Goal: Check status

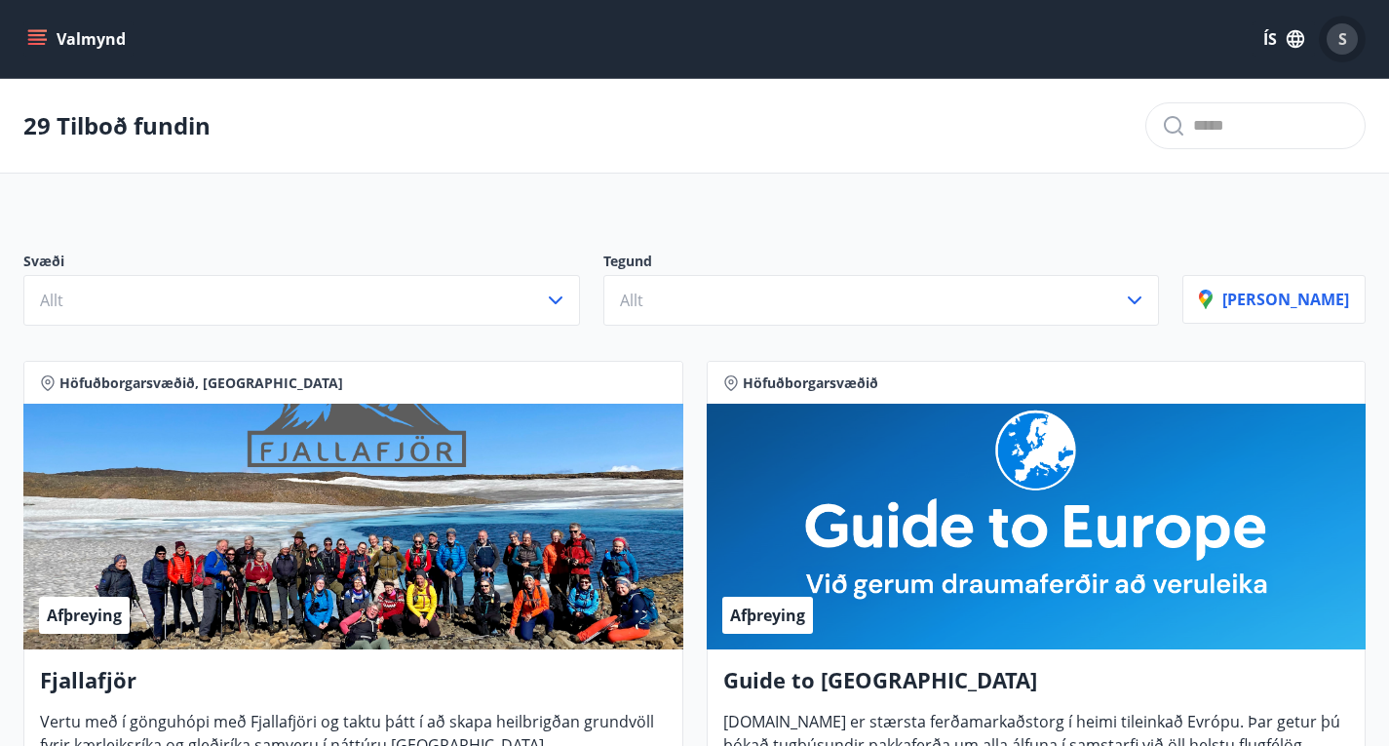
click at [1343, 25] on div "S" at bounding box center [1342, 38] width 31 height 31
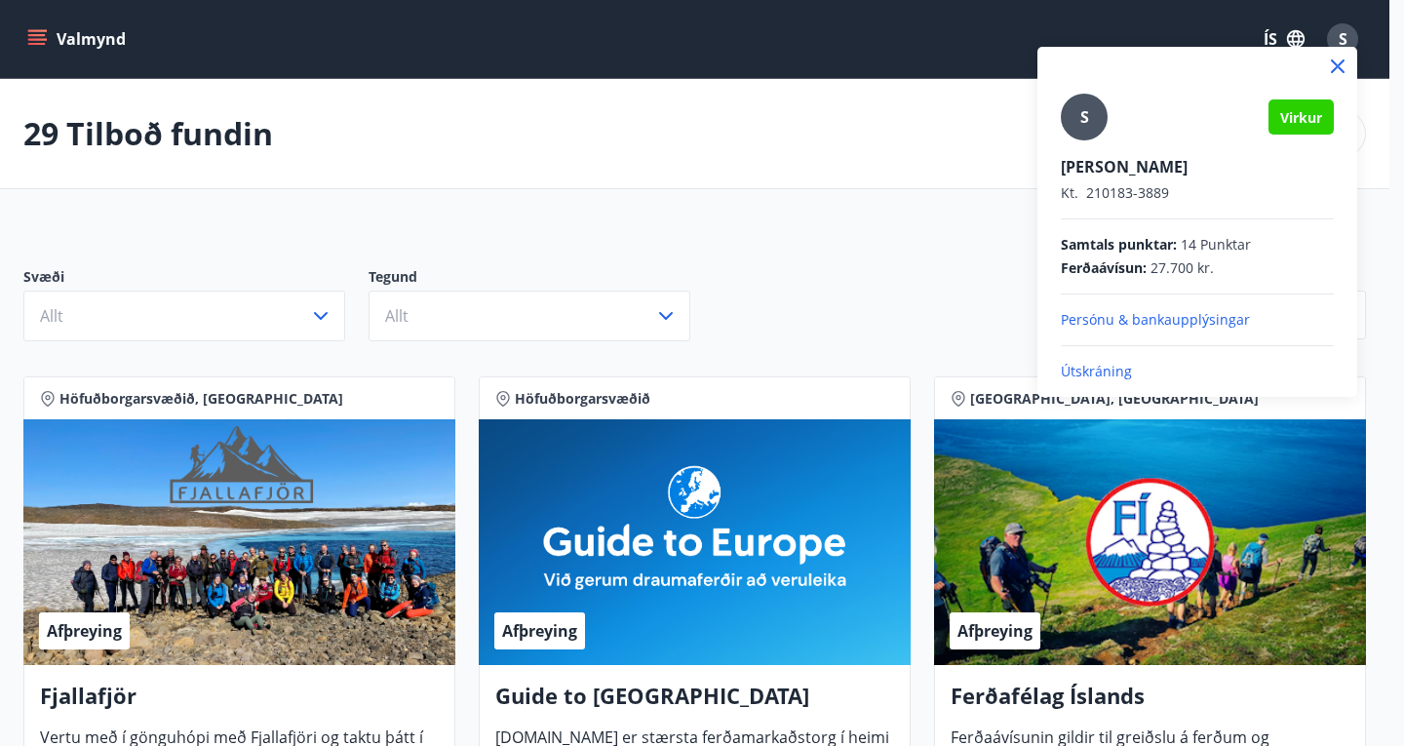
click at [1168, 267] on span "27.700 kr." at bounding box center [1181, 267] width 63 height 19
click at [947, 262] on div at bounding box center [702, 373] width 1404 height 746
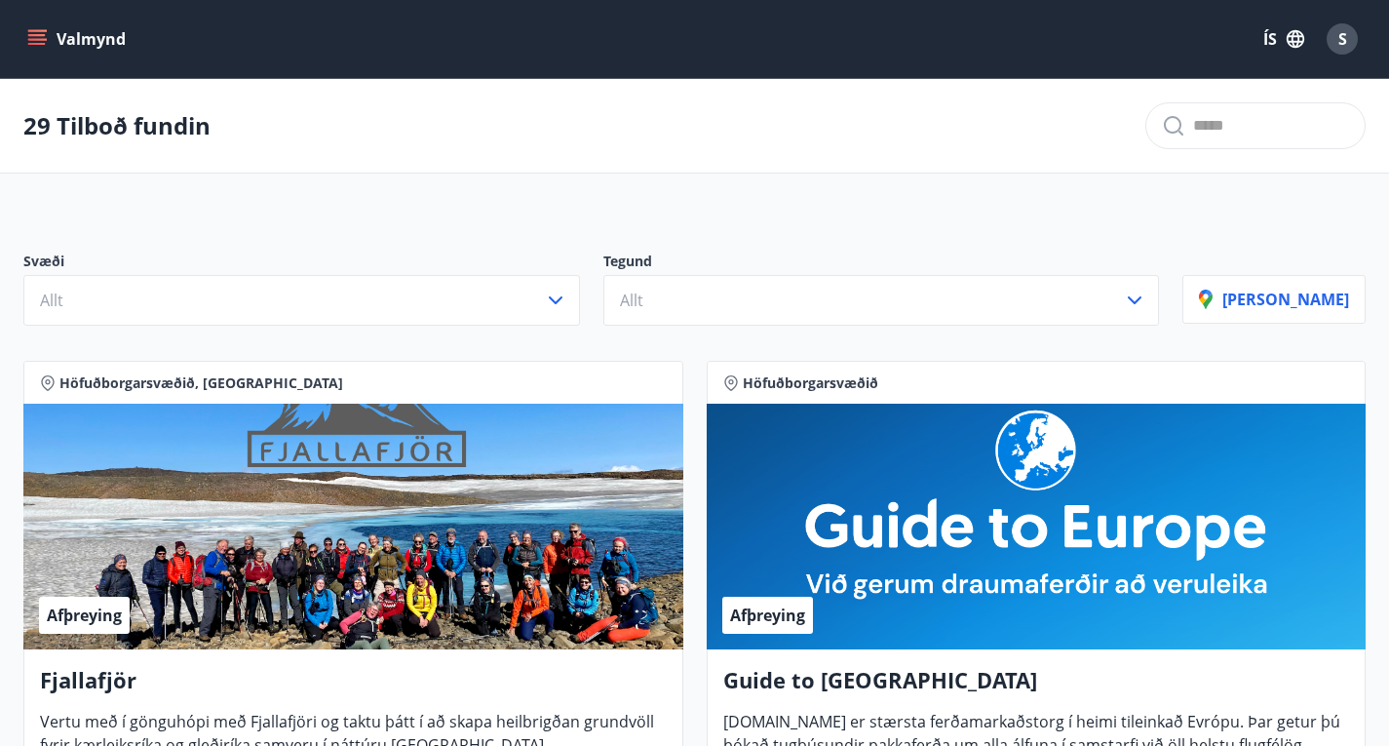
scroll to position [24, 0]
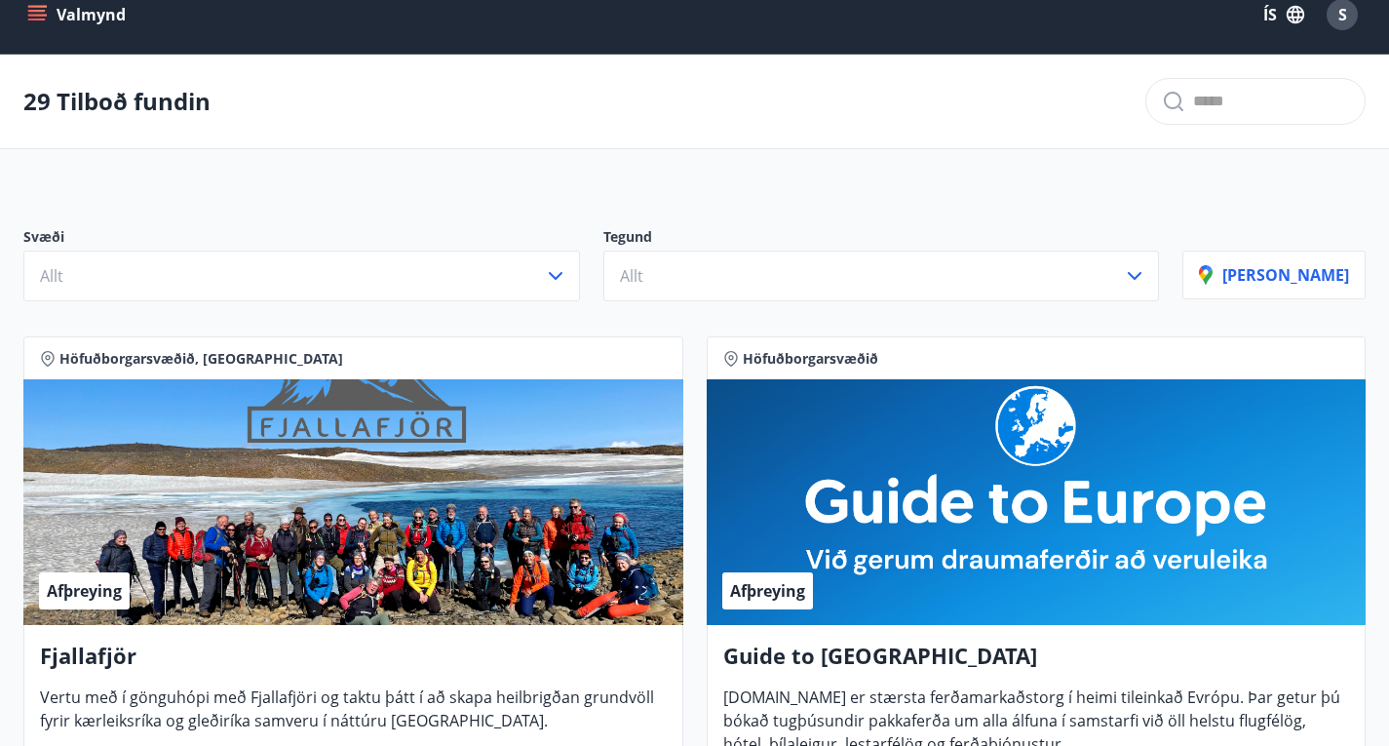
click at [37, 13] on icon "menu" at bounding box center [36, 14] width 19 height 19
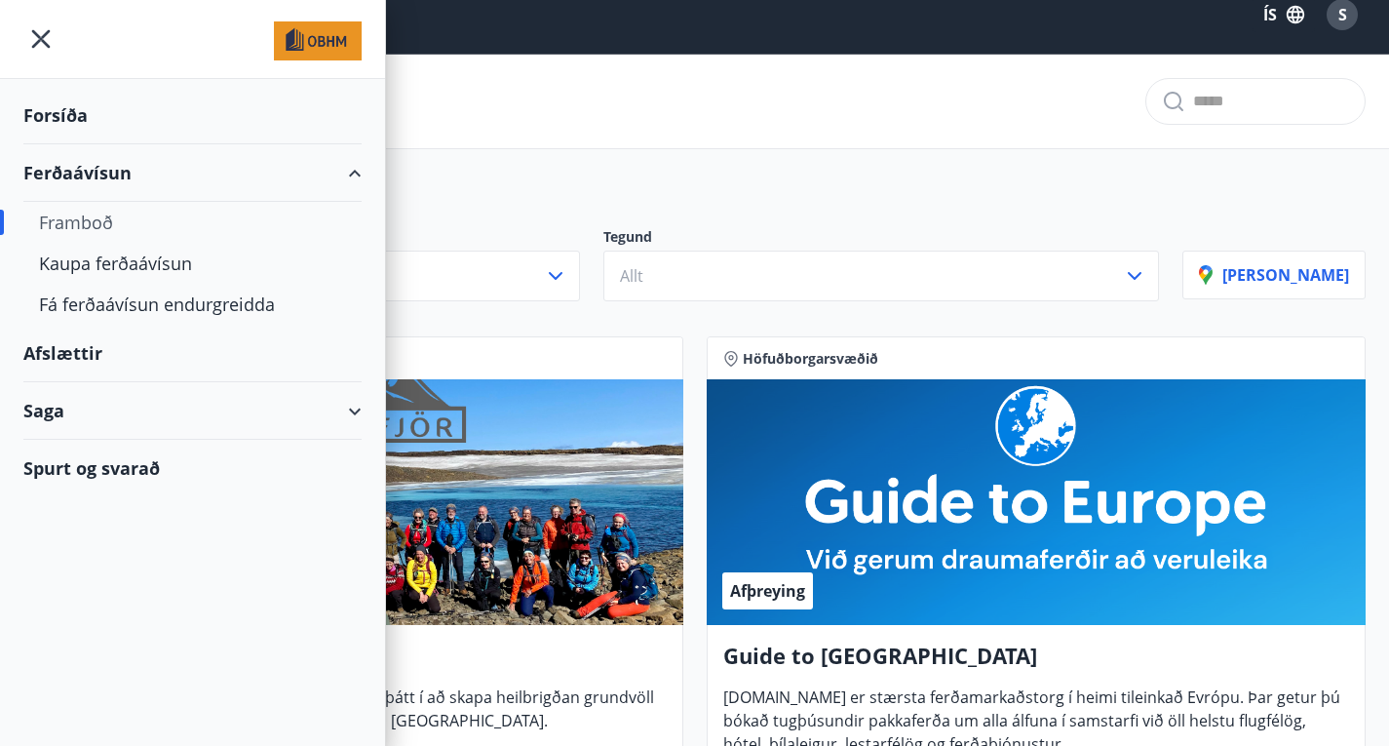
click at [48, 418] on div "Saga" at bounding box center [192, 411] width 338 height 58
click at [63, 459] on div "Ferðaávísun" at bounding box center [192, 460] width 307 height 41
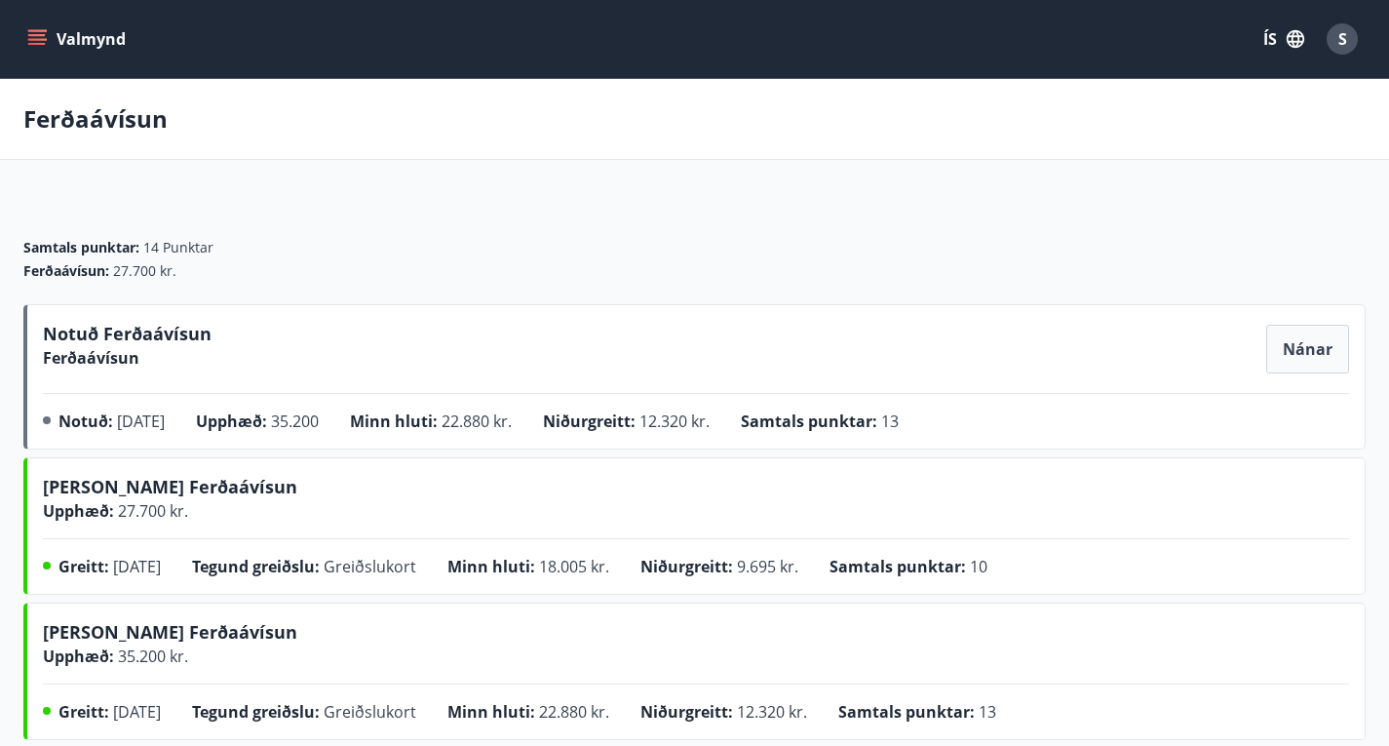
click at [509, 281] on div "Ferðaávísun : 27.700 kr." at bounding box center [694, 270] width 1342 height 19
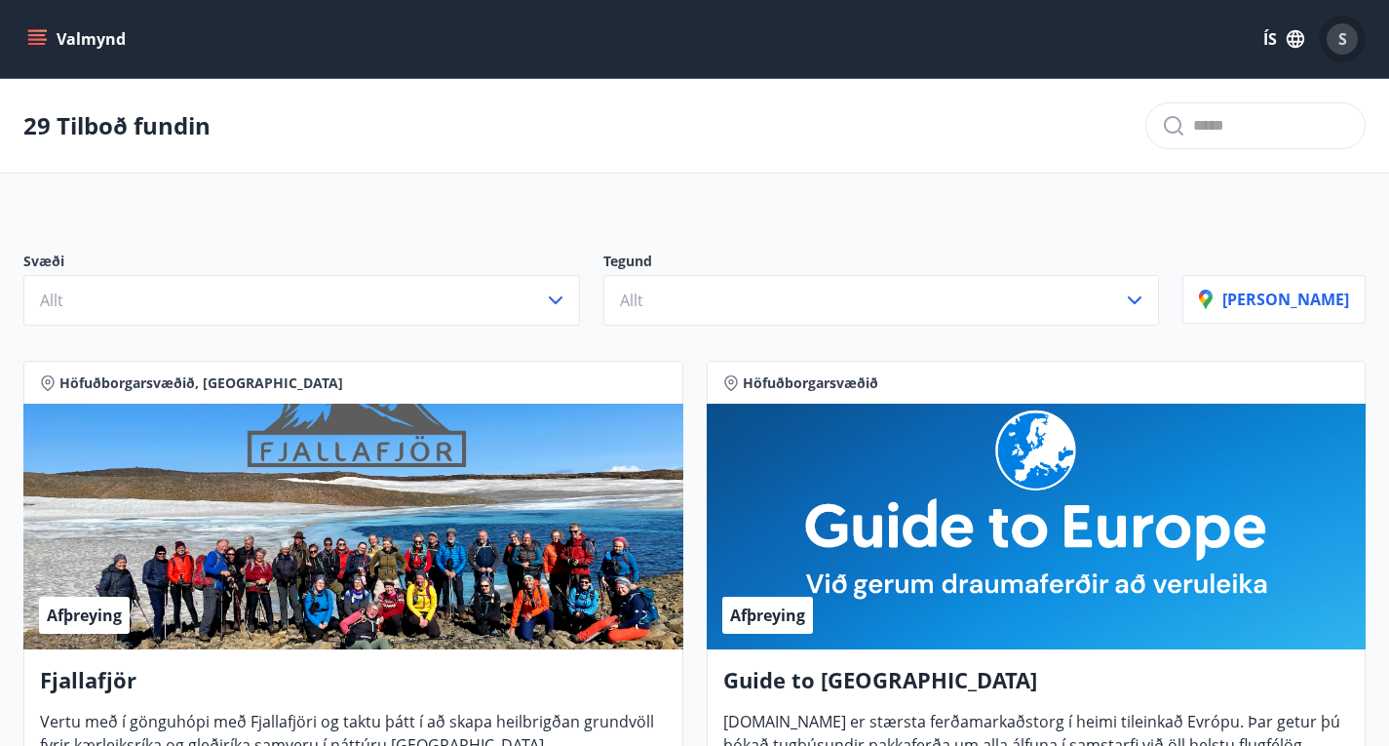
click at [1350, 48] on div "S" at bounding box center [1342, 38] width 31 height 31
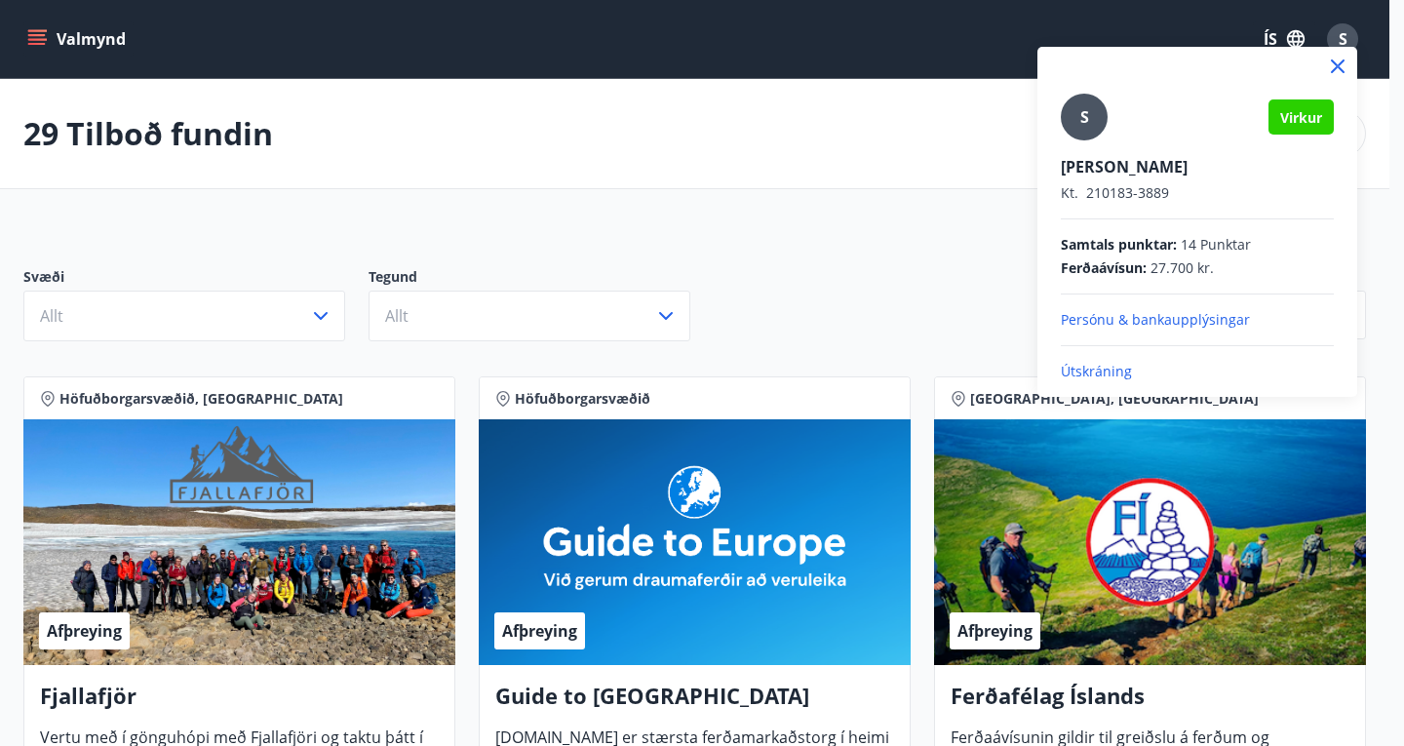
click at [37, 36] on div at bounding box center [702, 373] width 1404 height 746
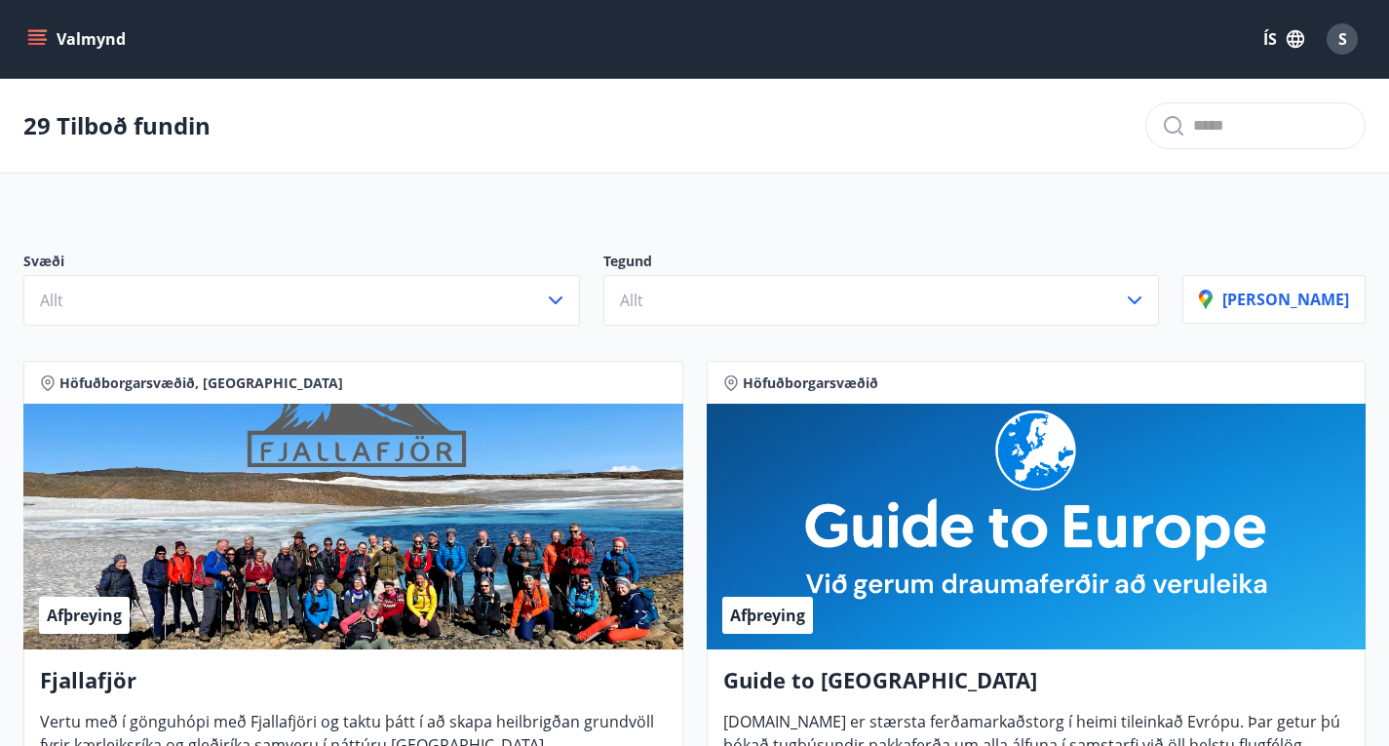
click at [37, 36] on icon "menu" at bounding box center [37, 35] width 18 height 2
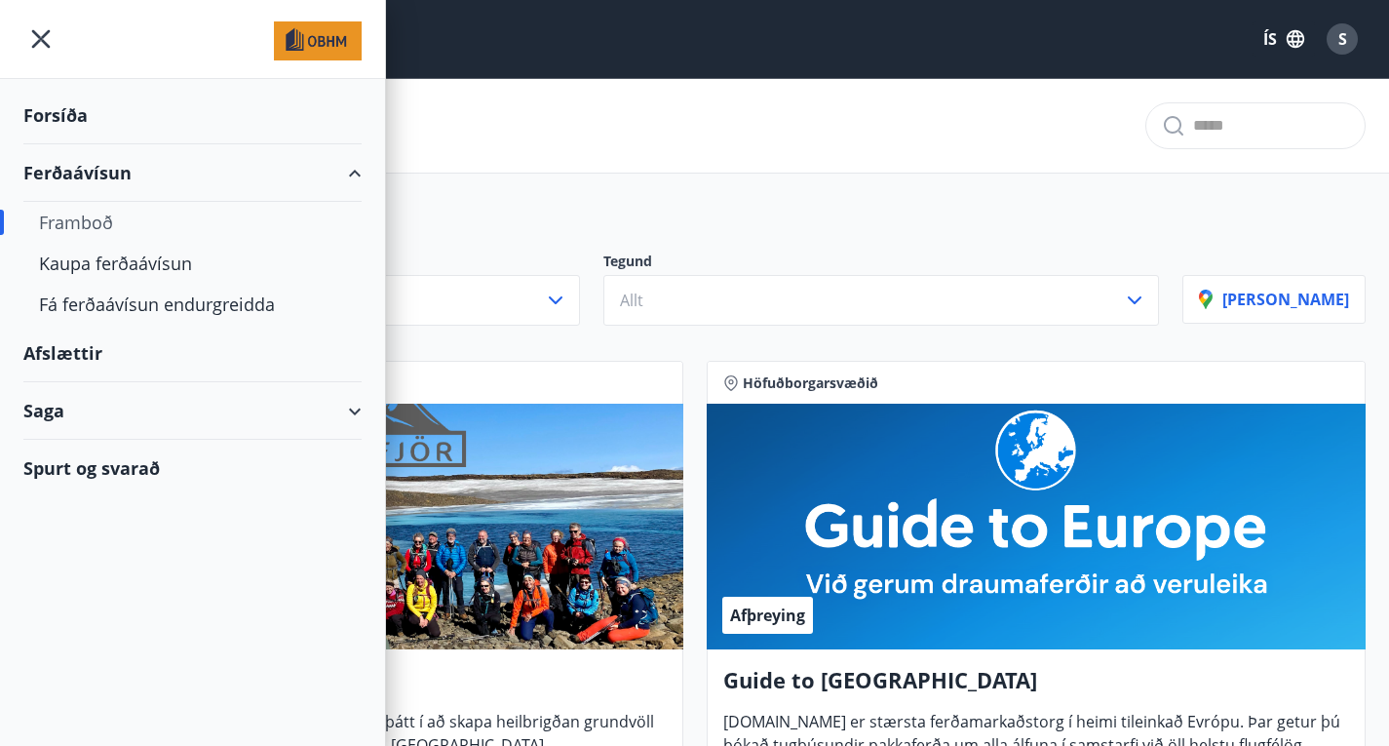
click at [45, 418] on div "Saga" at bounding box center [192, 411] width 338 height 58
click at [60, 456] on div "Ferðaávísun" at bounding box center [192, 460] width 307 height 41
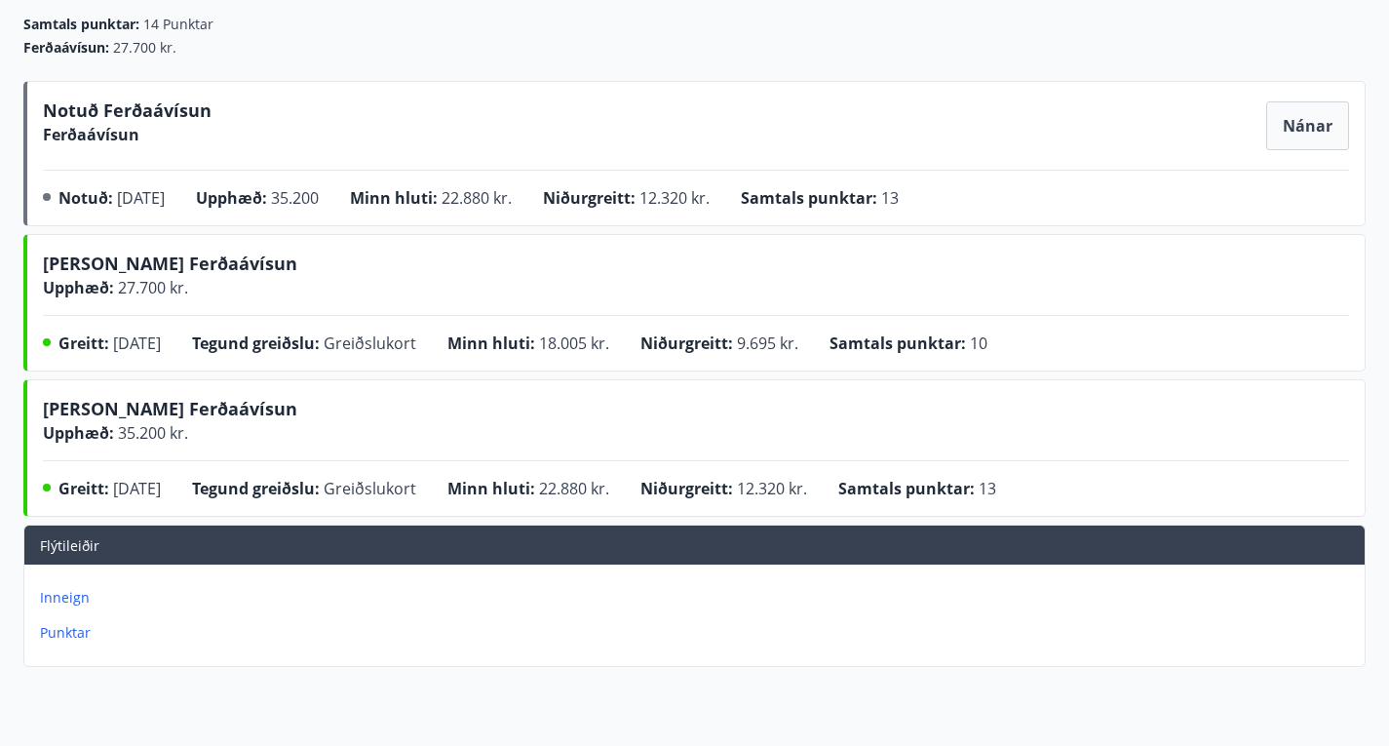
scroll to position [226, 0]
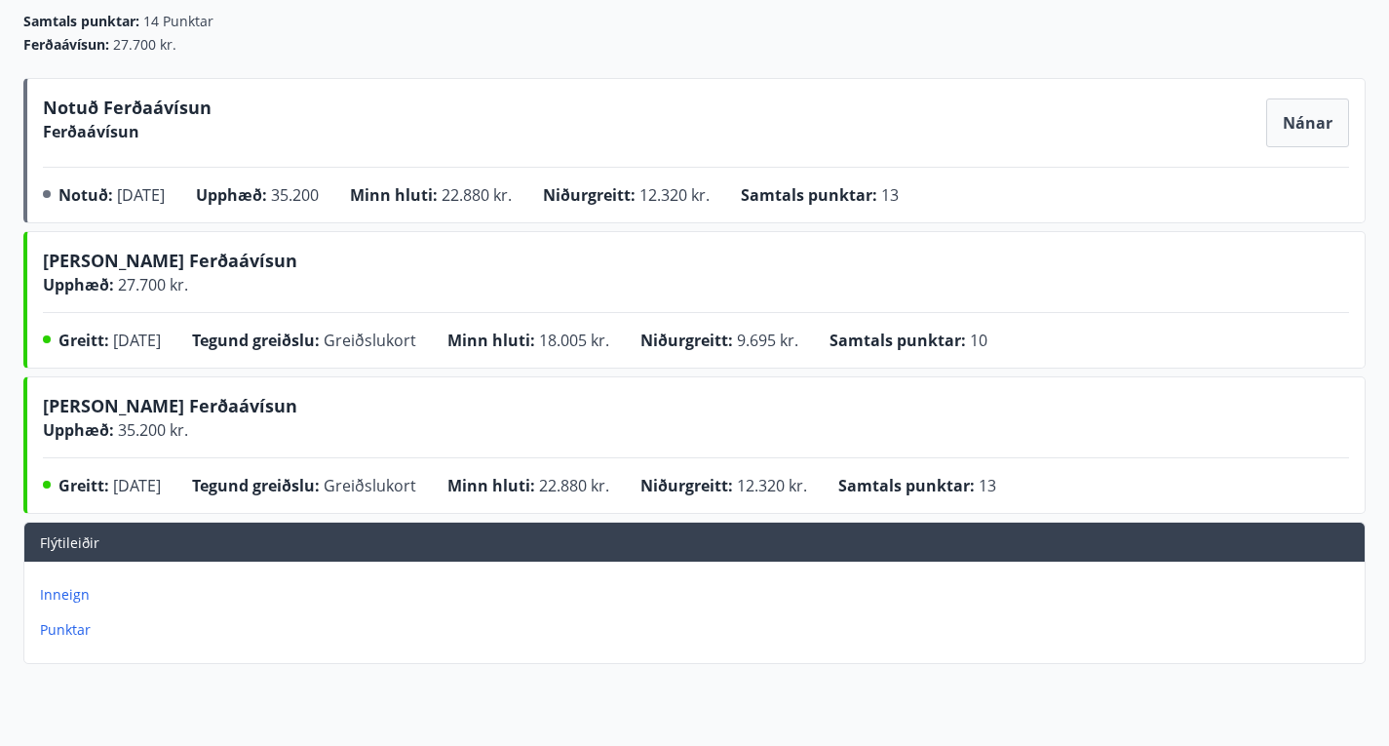
click at [1162, 673] on div "Ferðaávísun Samtals punktar : 14 Punktar Ferðaávísun : 27.700 kr. Notuð Ferðaáv…" at bounding box center [694, 301] width 1389 height 897
